Goal: Task Accomplishment & Management: Complete application form

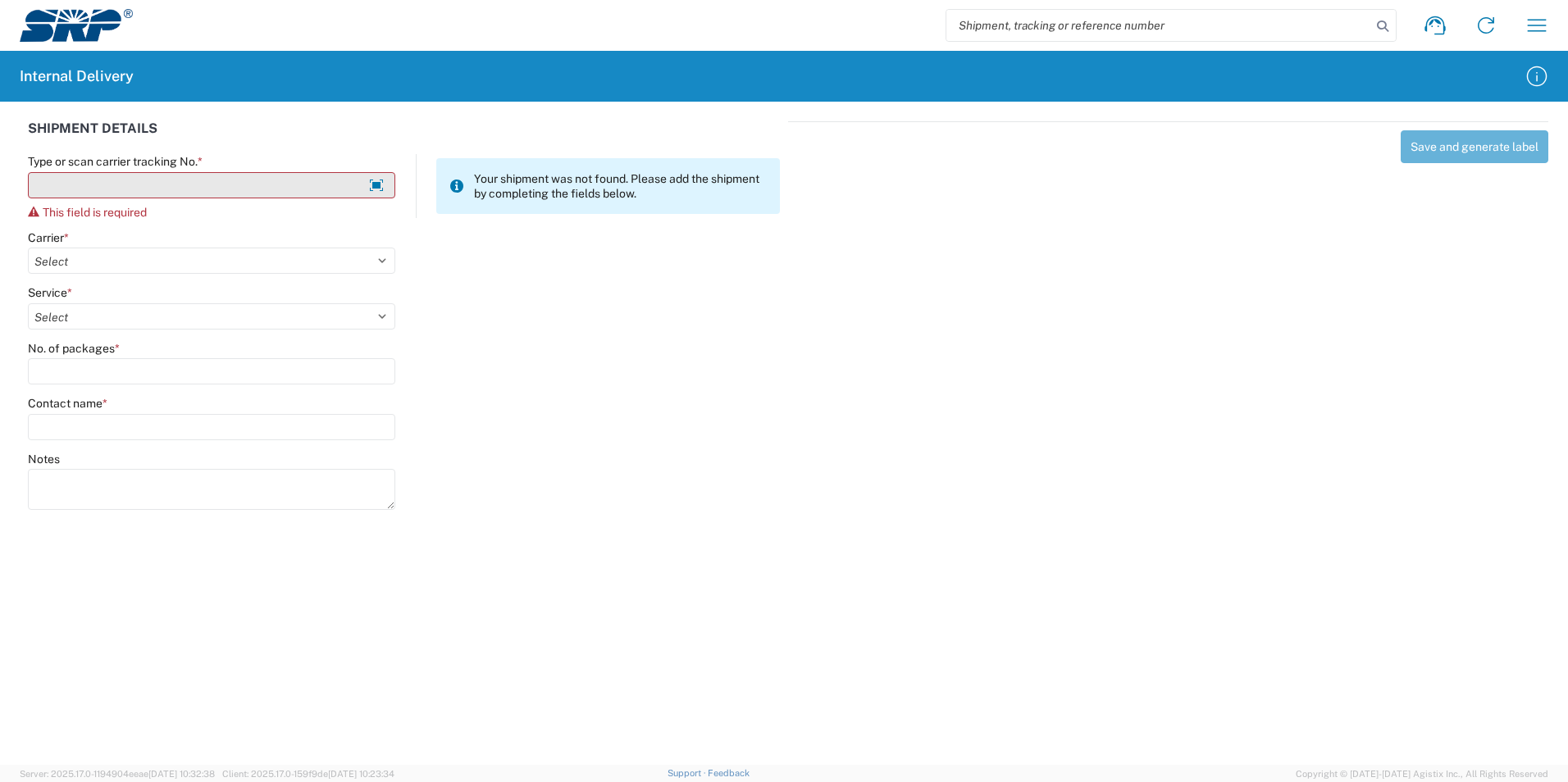
click at [223, 173] on input "Type or scan carrier tracking No. *" at bounding box center [212, 185] width 367 height 26
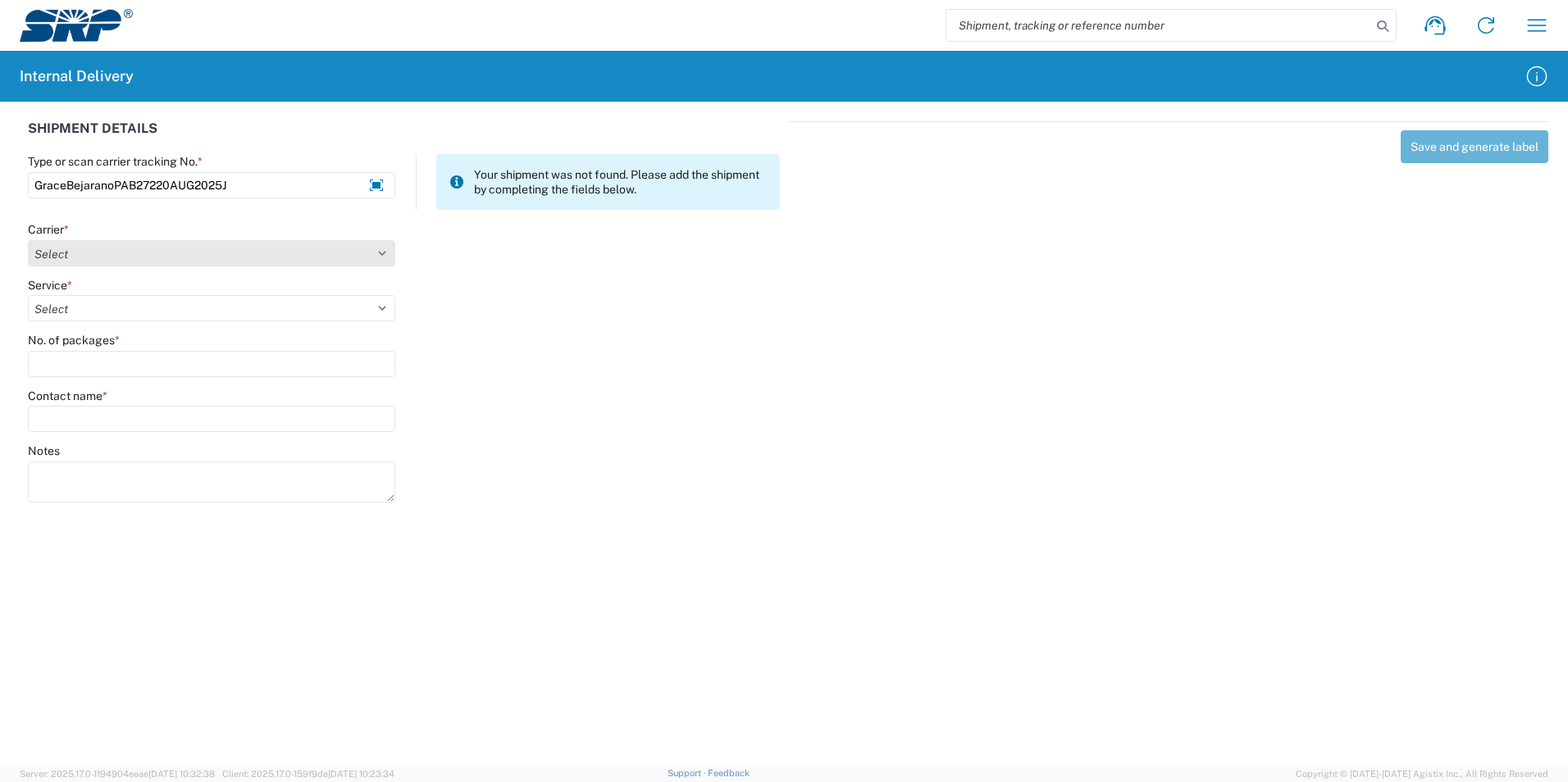
type input "GraceBejaranoPAB27220AUG2025J"
click at [171, 257] on select "Select Amazon Logistics ATI Trucking BC Dimerco Logistics Empire Southwest FedE…" at bounding box center [212, 253] width 367 height 26
select select "18713"
click at [28, 240] on select "Select Amazon Logistics ATI Trucking BC Dimerco Logistics Empire Southwest FedE…" at bounding box center [212, 253] width 367 height 26
click at [96, 303] on select "Select Ground Inter-Office" at bounding box center [212, 308] width 367 height 26
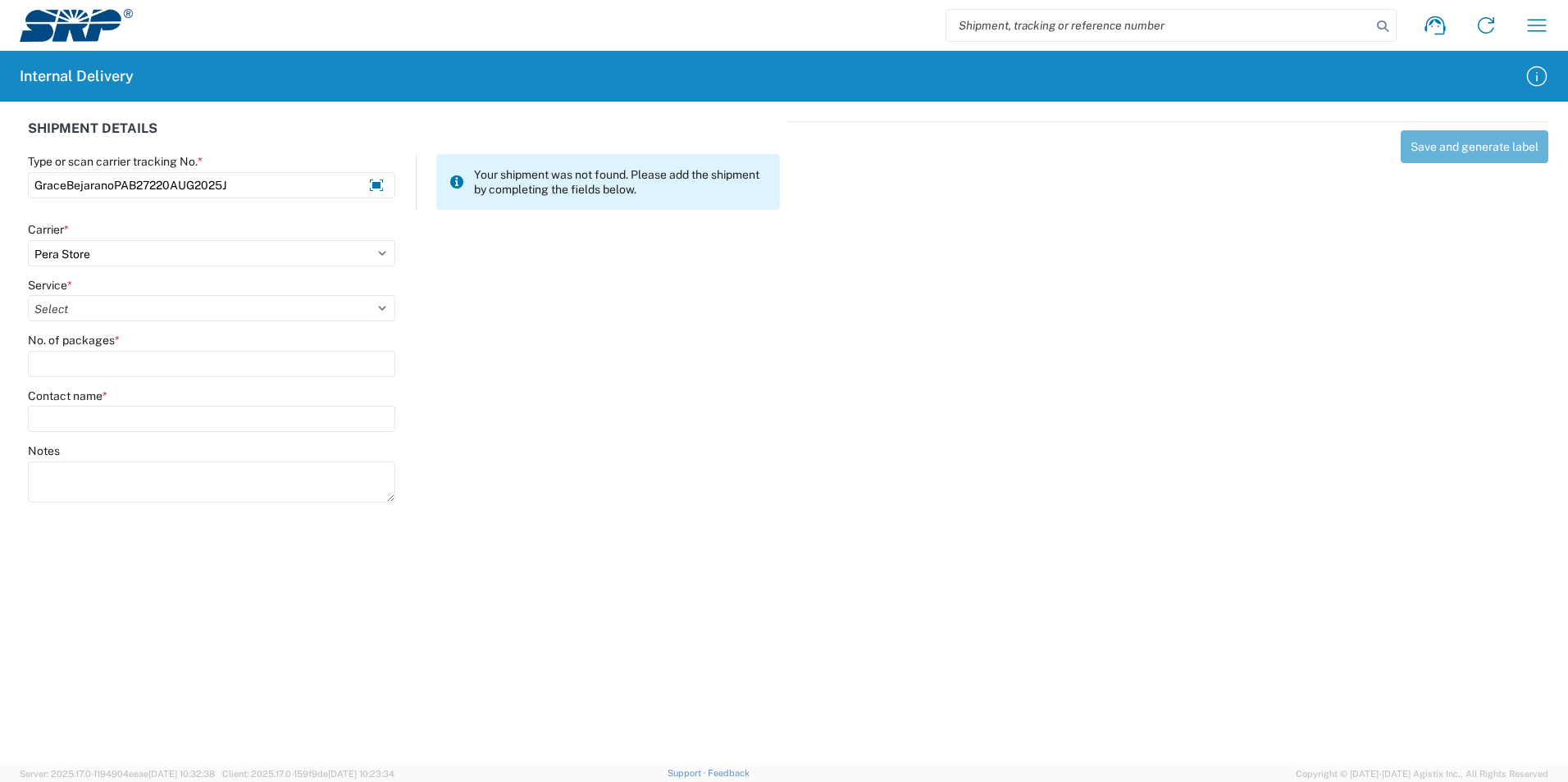
select select "35763"
click at [28, 295] on select "Select Ground Inter-Office" at bounding box center [212, 308] width 367 height 26
click at [77, 368] on input "No. of packages *" at bounding box center [212, 364] width 367 height 26
type input "1"
click at [90, 419] on input "Contact name *" at bounding box center [212, 418] width 367 height 26
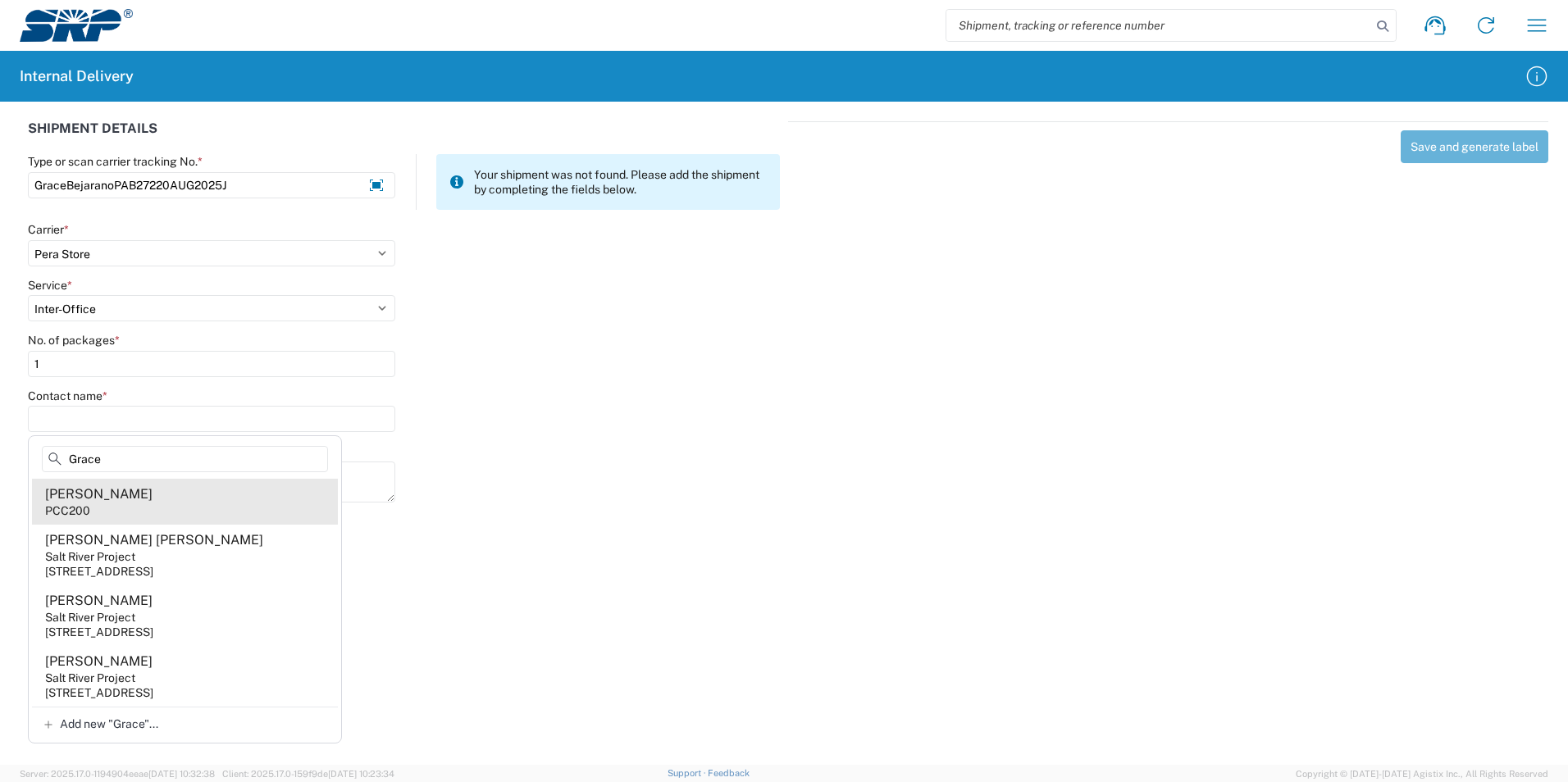
type input "Grace"
click at [109, 491] on div "[PERSON_NAME]" at bounding box center [99, 494] width 108 height 18
type input "[PERSON_NAME]"
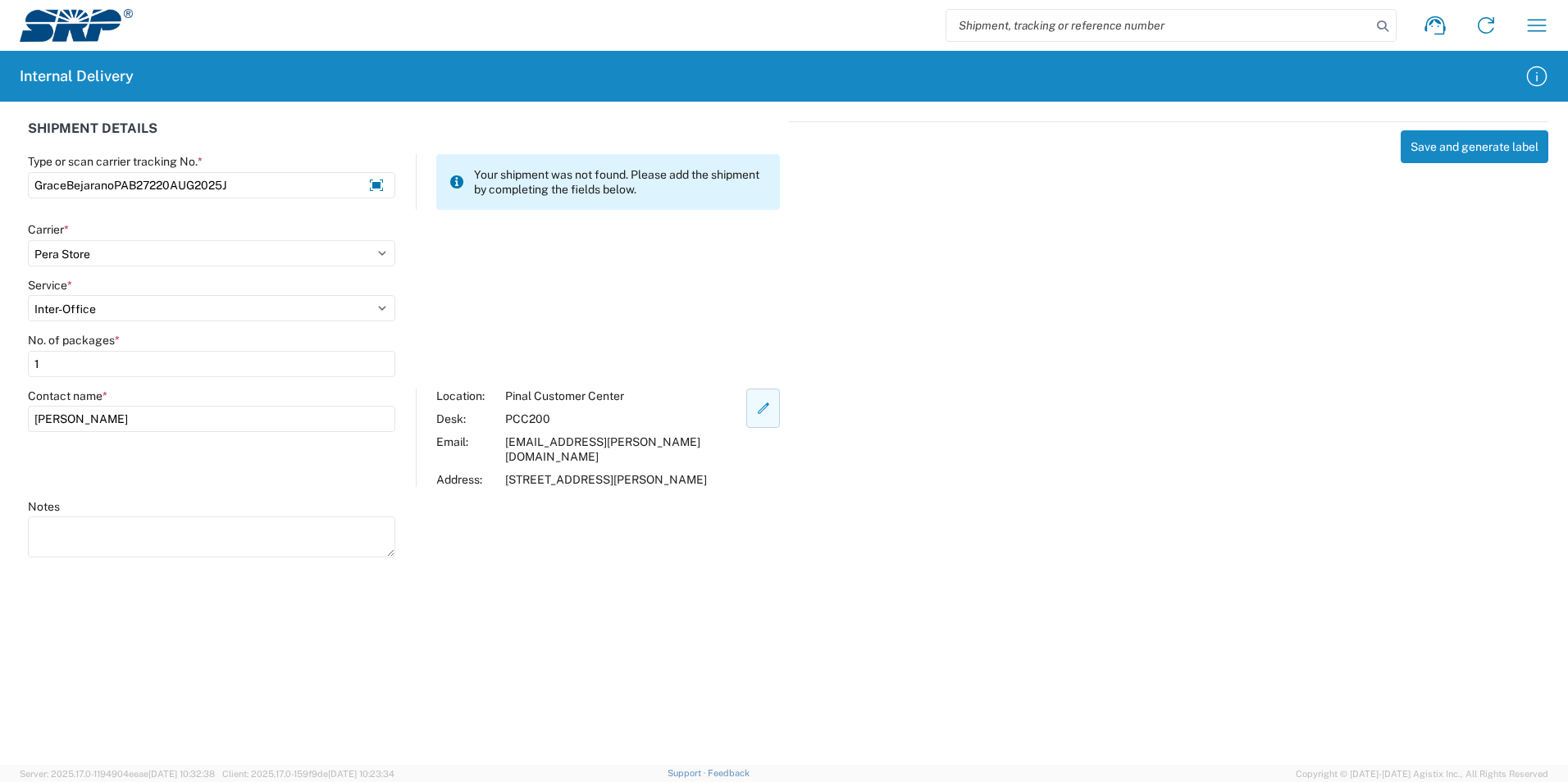
click at [774, 405] on button "button" at bounding box center [763, 408] width 34 height 39
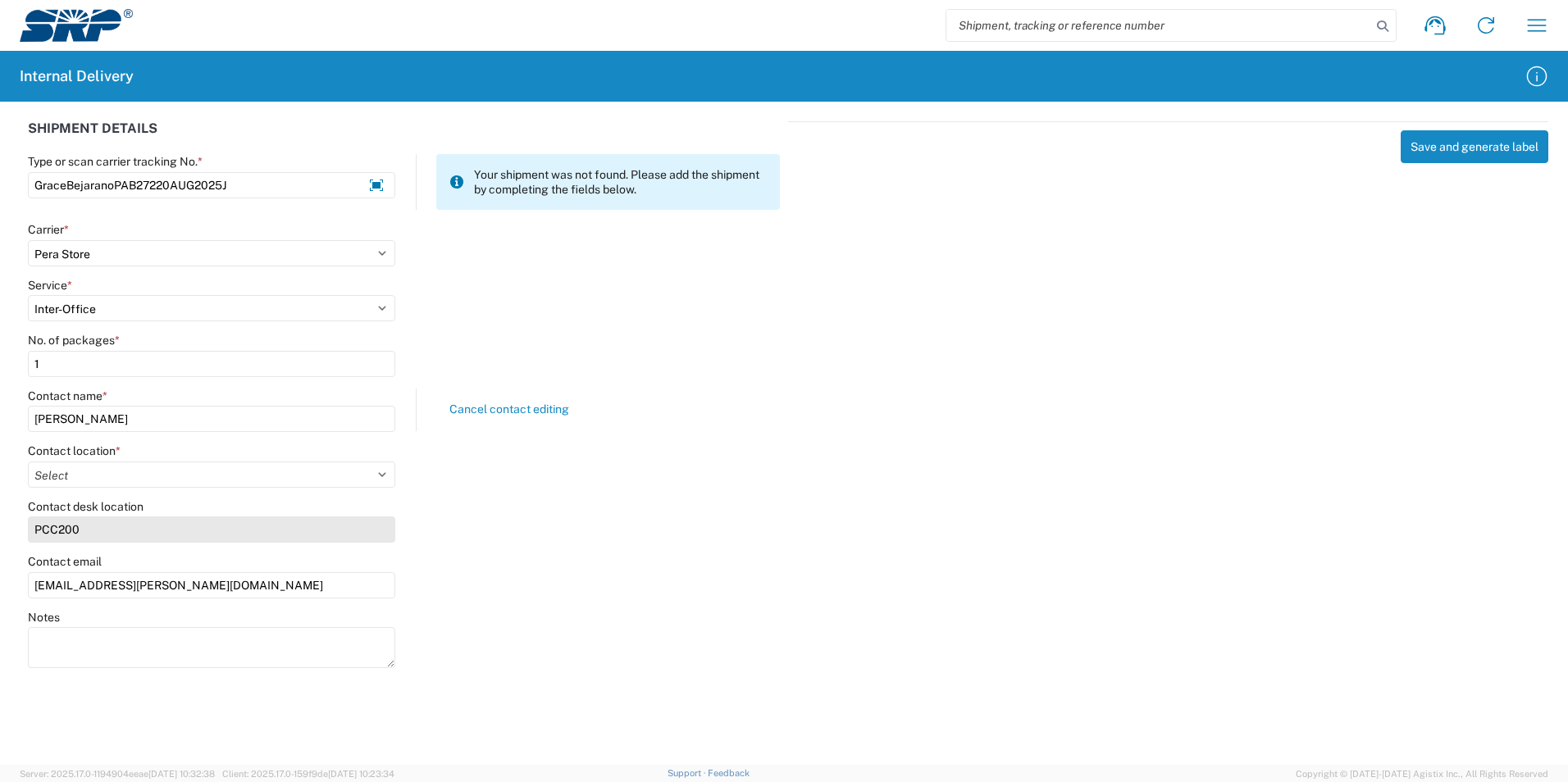
click at [122, 530] on input "PCC200" at bounding box center [212, 529] width 367 height 26
drag, startPoint x: 114, startPoint y: 531, endPoint x: 0, endPoint y: 487, distance: 122.2
click at [0, 487] on html "Shipment request Shipment tracking Internal delivery Transit update My profile …" at bounding box center [784, 391] width 1568 height 782
type input "PAB272"
click at [388, 470] on select "Select [GEOGRAPHIC_DATA] Facility [GEOGRAPHIC_DATA] [GEOGRAPHIC_DATA] [PERSON_N…" at bounding box center [212, 474] width 367 height 26
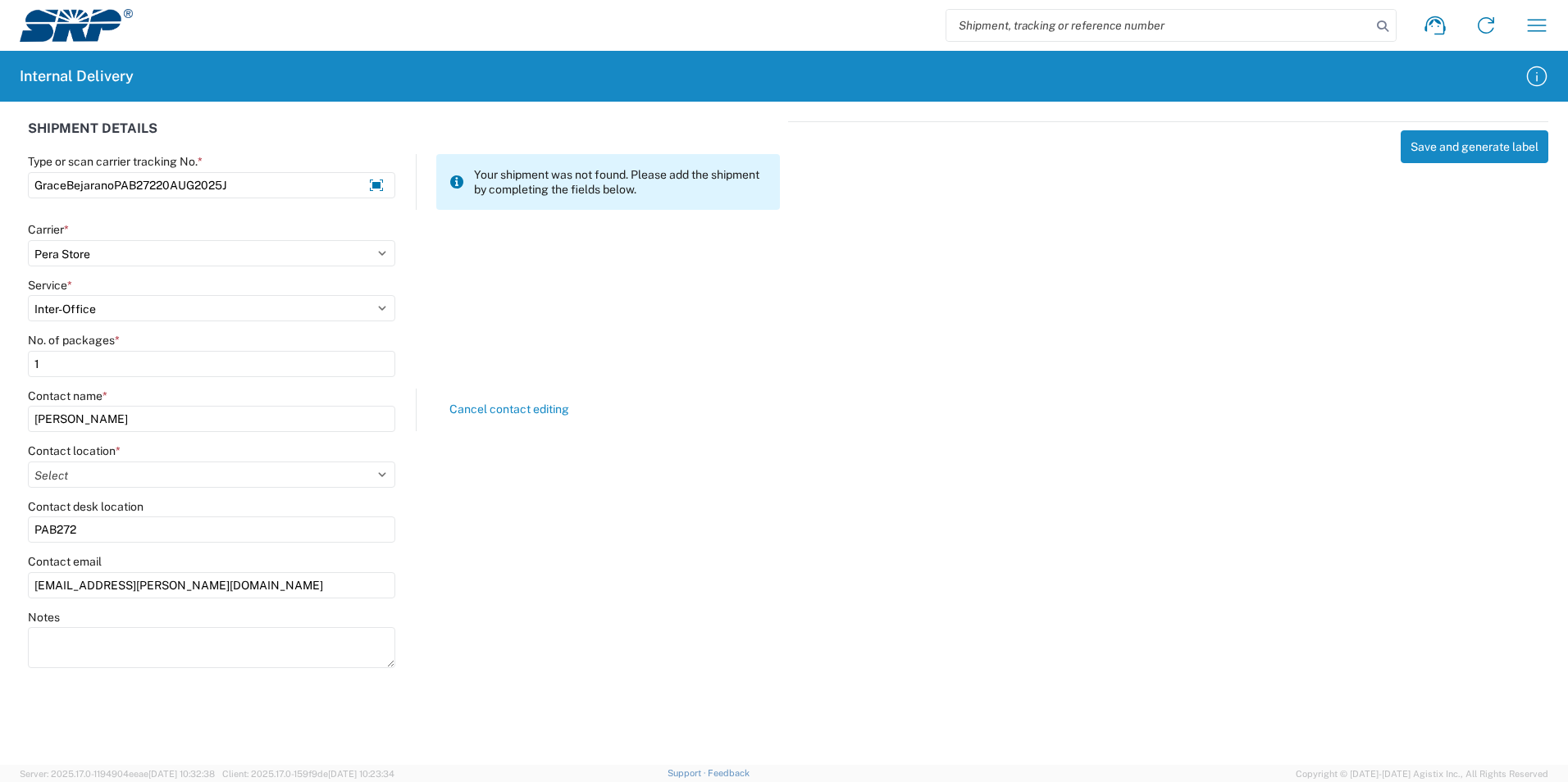
select select "54818"
click at [28, 462] on select "Select [GEOGRAPHIC_DATA] Facility [GEOGRAPHIC_DATA] [GEOGRAPHIC_DATA] [PERSON_N…" at bounding box center [212, 474] width 367 height 26
click at [488, 572] on div "Contact email [EMAIL_ADDRESS][PERSON_NAME][DOMAIN_NAME]" at bounding box center [404, 582] width 770 height 56
click at [1482, 137] on button "Save and generate label" at bounding box center [1474, 147] width 147 height 33
select select
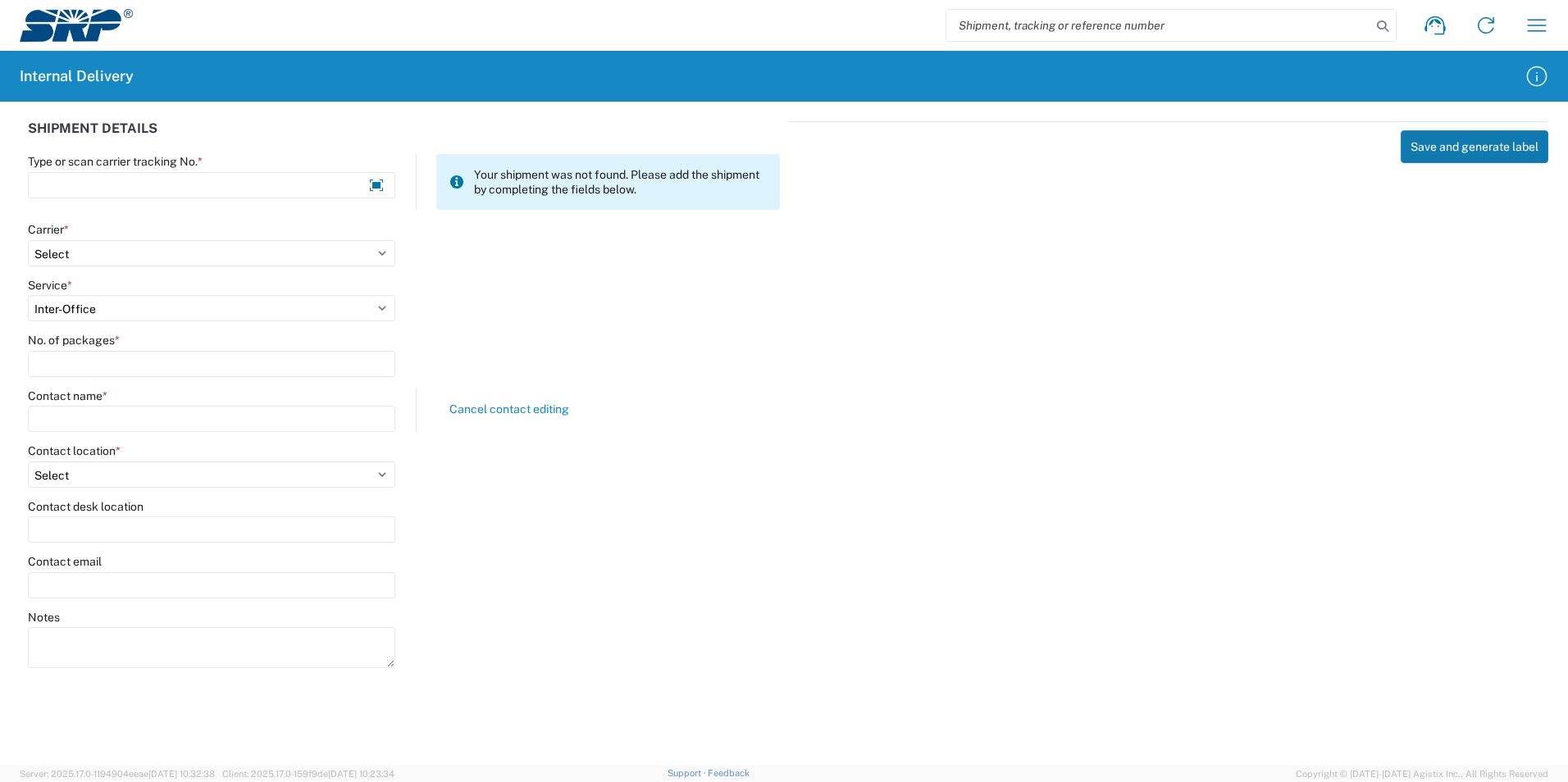
select select
